Goal: Information Seeking & Learning: Learn about a topic

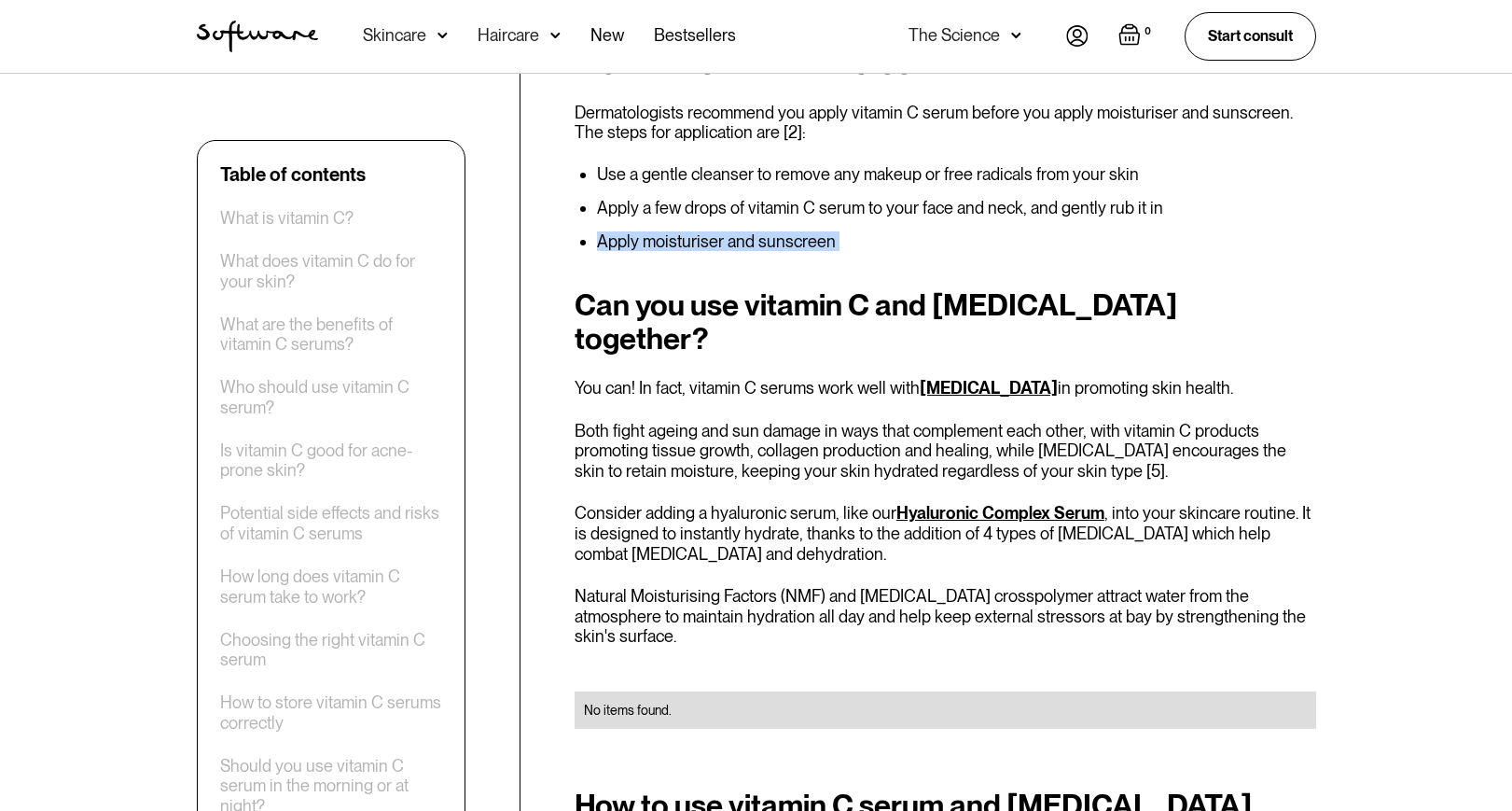
scroll to position [4589, 0]
click at [693, 419] on p "Both fight ageing and sun damage in ways that complement each other, with vitam…" at bounding box center [945, 449] width 742 height 60
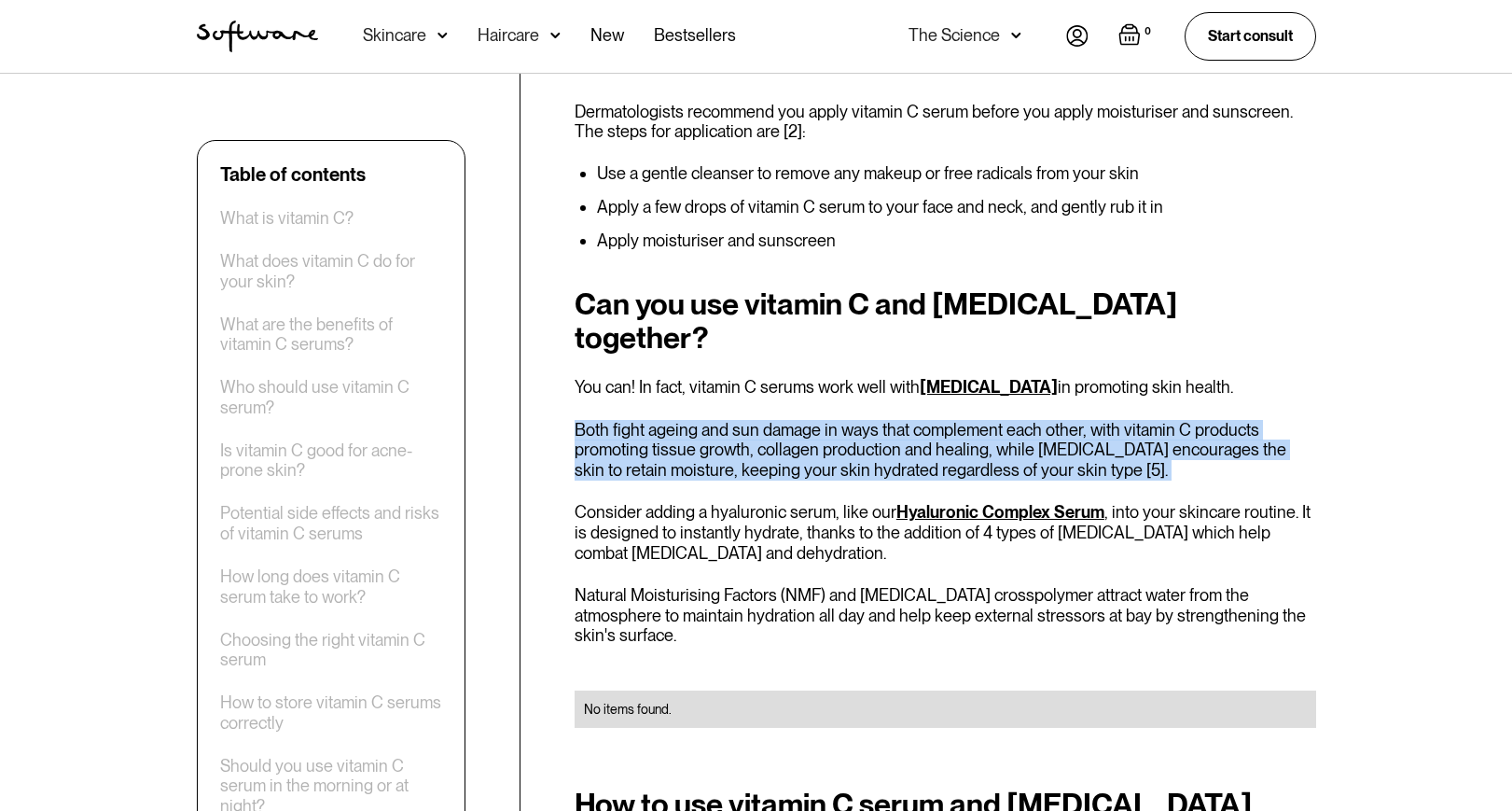
click at [1058, 419] on p "Both fight ageing and sun damage in ways that complement each other, with vitam…" at bounding box center [945, 449] width 742 height 60
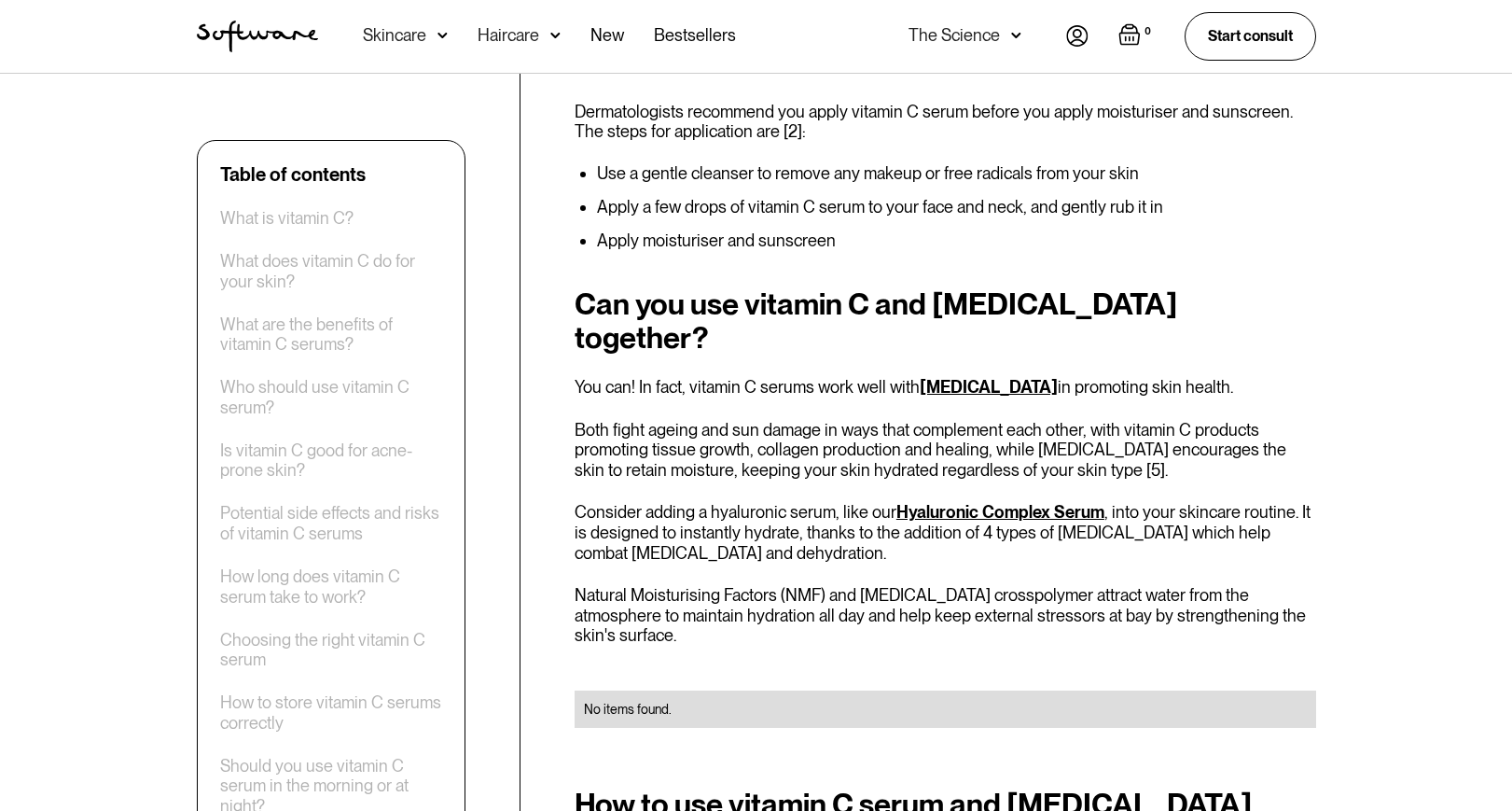
click at [1058, 419] on p "Both fight ageing and sun damage in ways that complement each other, with vitam…" at bounding box center [945, 449] width 742 height 60
click at [654, 491] on div "Can you use vitamin C and [MEDICAL_DATA] together? You can! In fact, vitamin C …" at bounding box center [945, 518] width 742 height 463
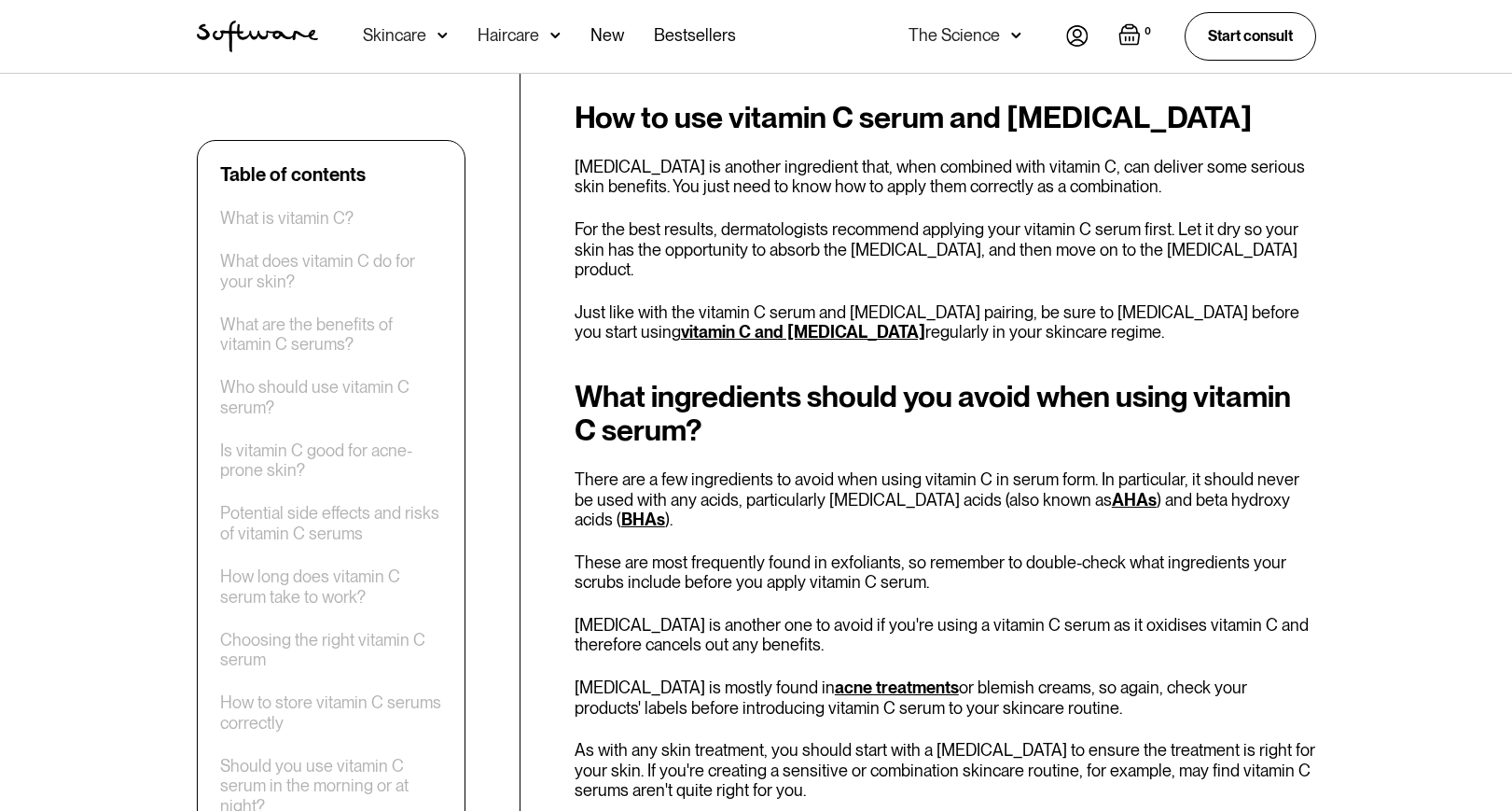
scroll to position [5840, 0]
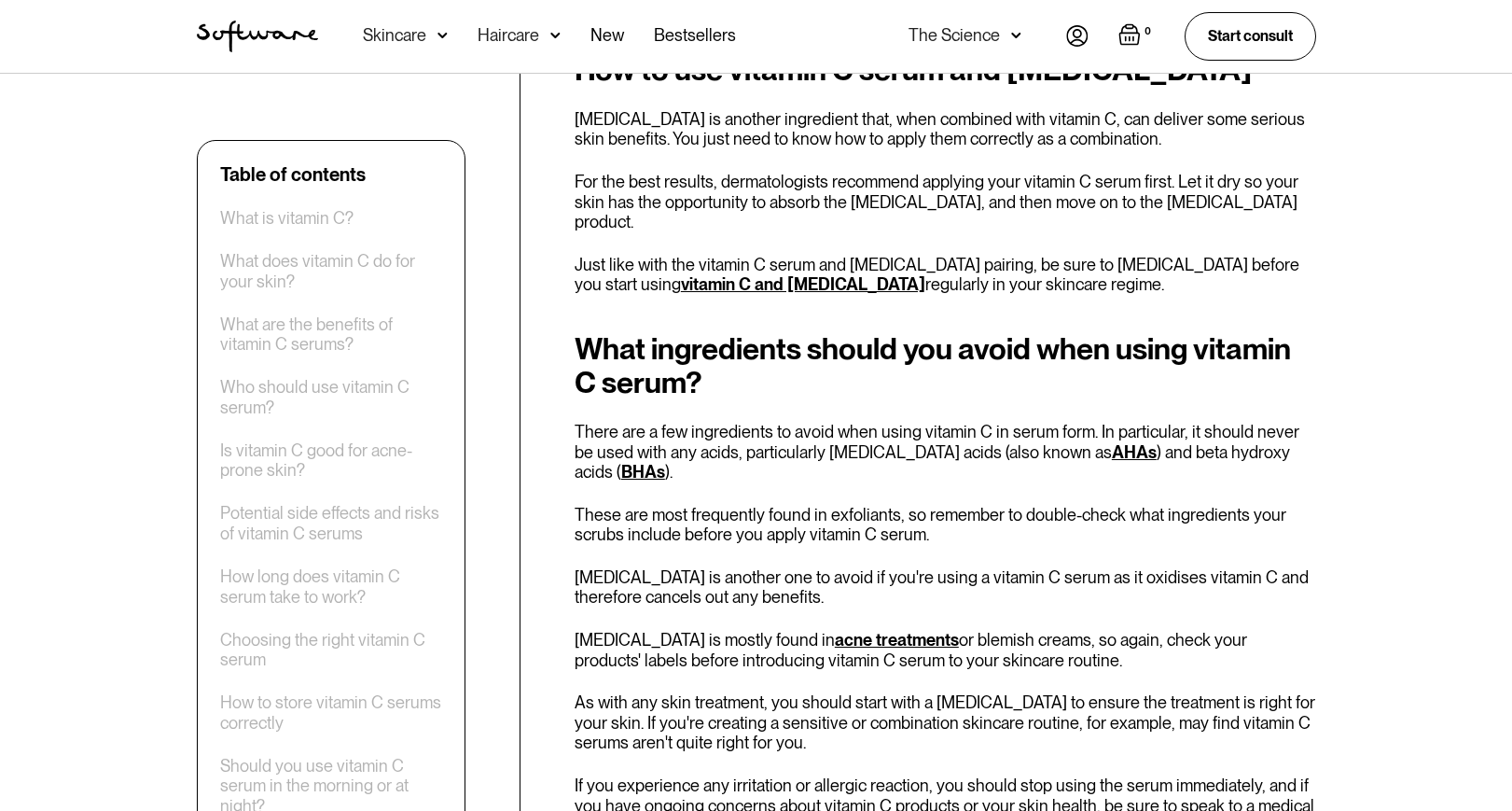
click at [673, 421] on p "There are a few ingredients to avoid when using vitamin C in serum form. In par…" at bounding box center [945, 451] width 742 height 60
click at [698, 421] on p "There are a few ingredients to avoid when using vitamin C in serum form. In par…" at bounding box center [945, 451] width 742 height 60
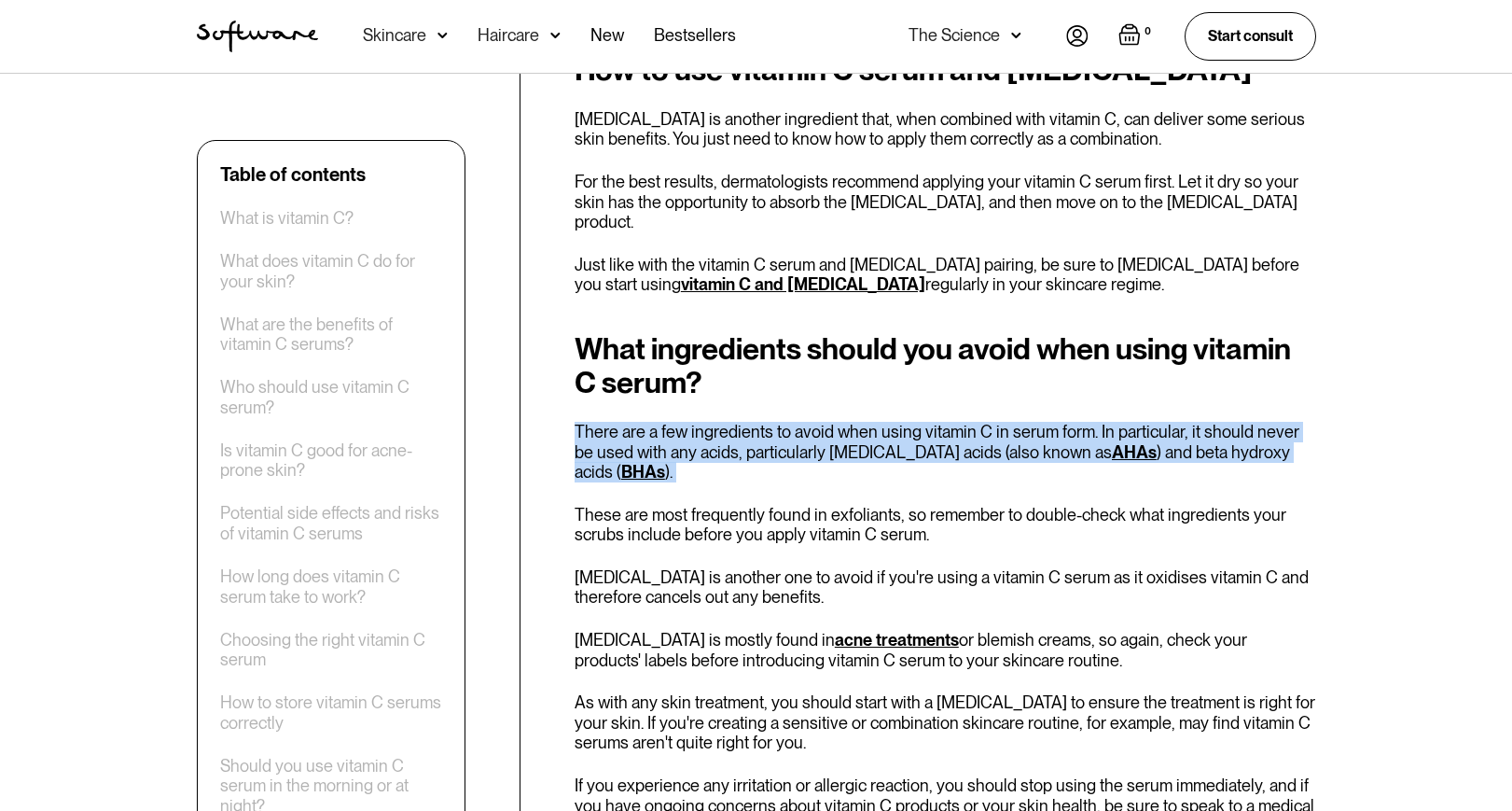
click at [698, 421] on p "There are a few ingredients to avoid when using vitamin C in serum form. In par…" at bounding box center [945, 451] width 742 height 60
